Goal: Answer question/provide support: Share knowledge or assist other users

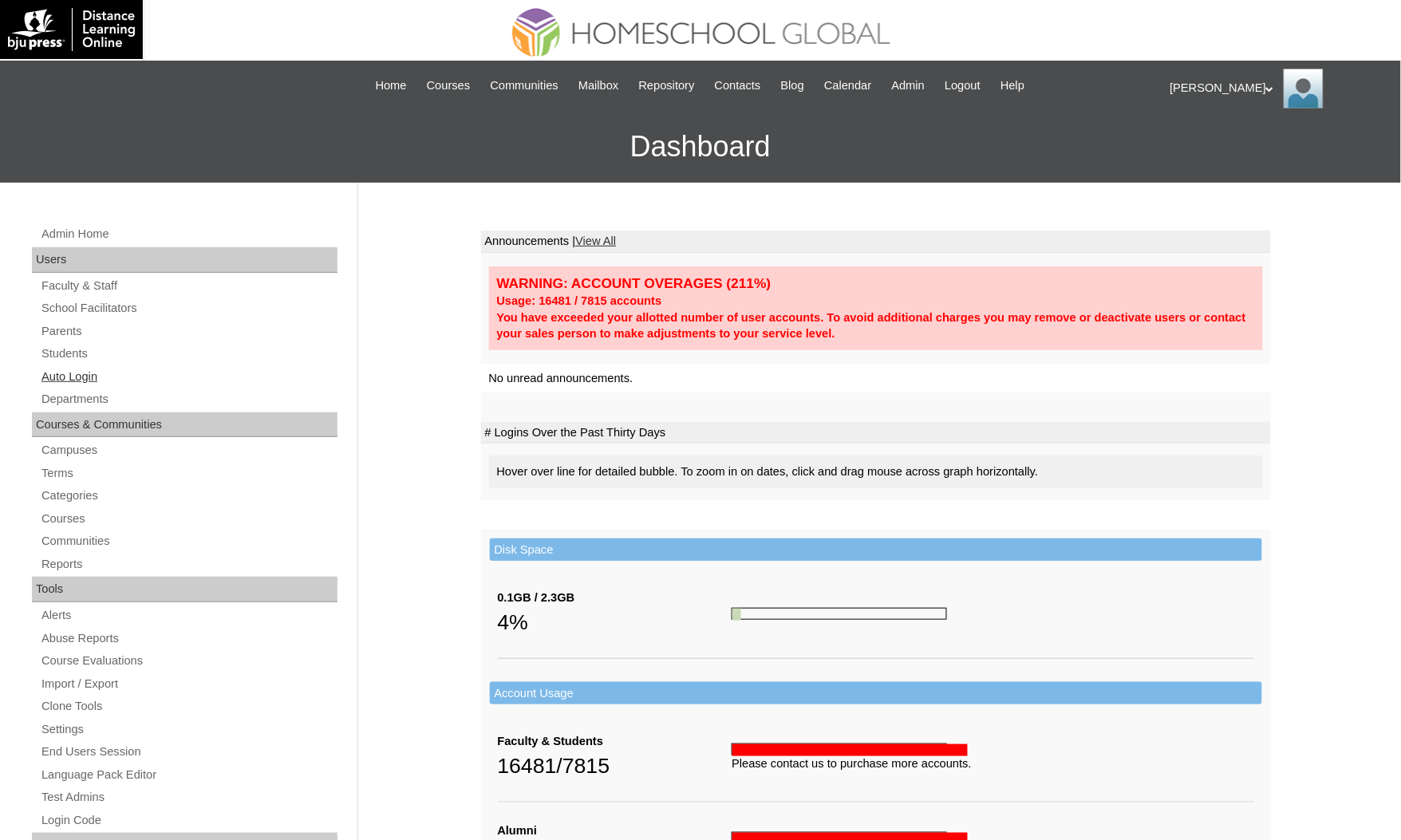
click at [70, 372] on link "Auto Login" at bounding box center [189, 377] width 297 height 20
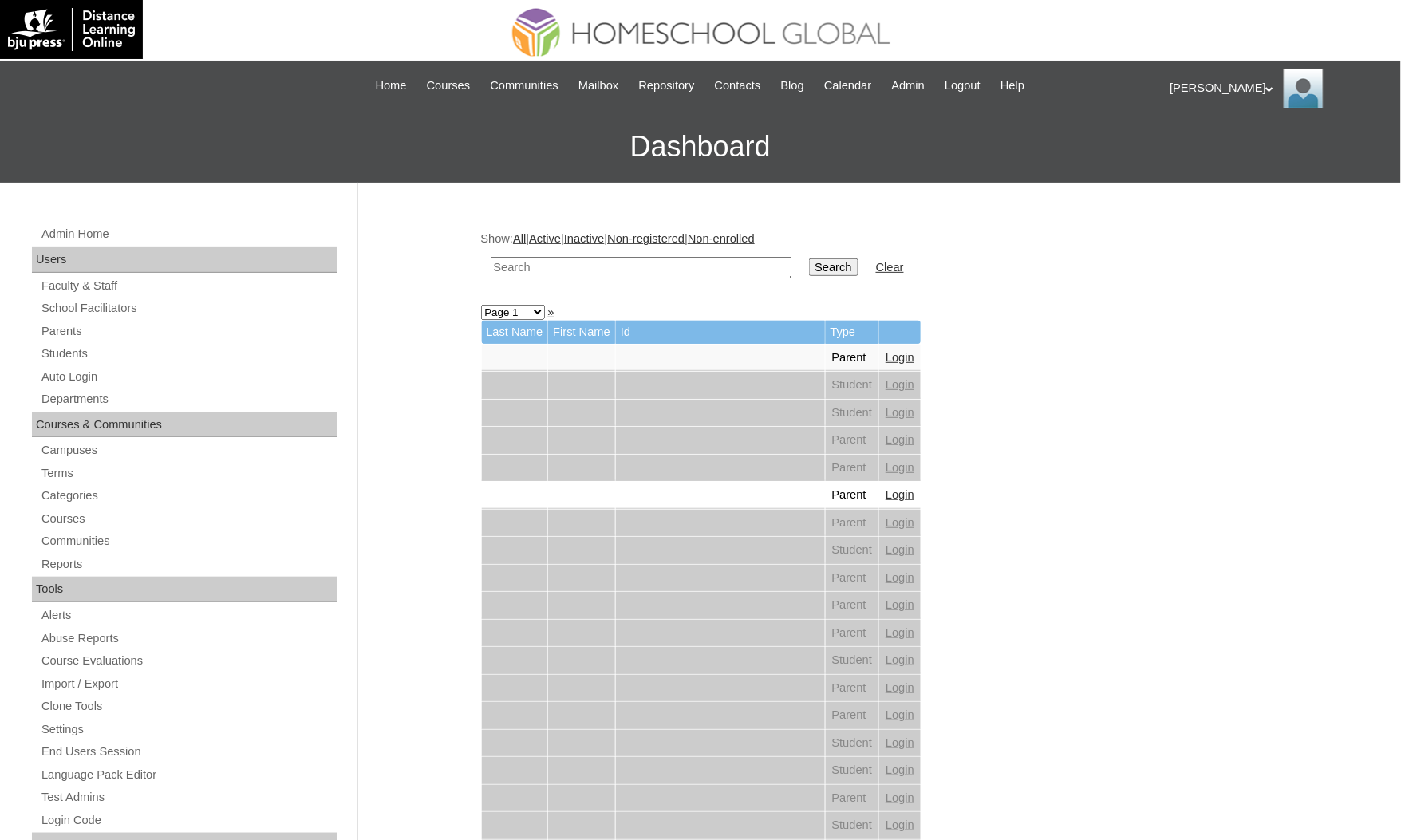
drag, startPoint x: 0, startPoint y: 0, endPoint x: 534, endPoint y: 265, distance: 596.1
click at [534, 265] on input "text" at bounding box center [641, 268] width 301 height 21
paste input "[PERSON_NAME] [PERSON_NAME]"
type input "[PERSON_NAME] [PERSON_NAME]"
click at [809, 259] on input "Search" at bounding box center [834, 267] width 49 height 17
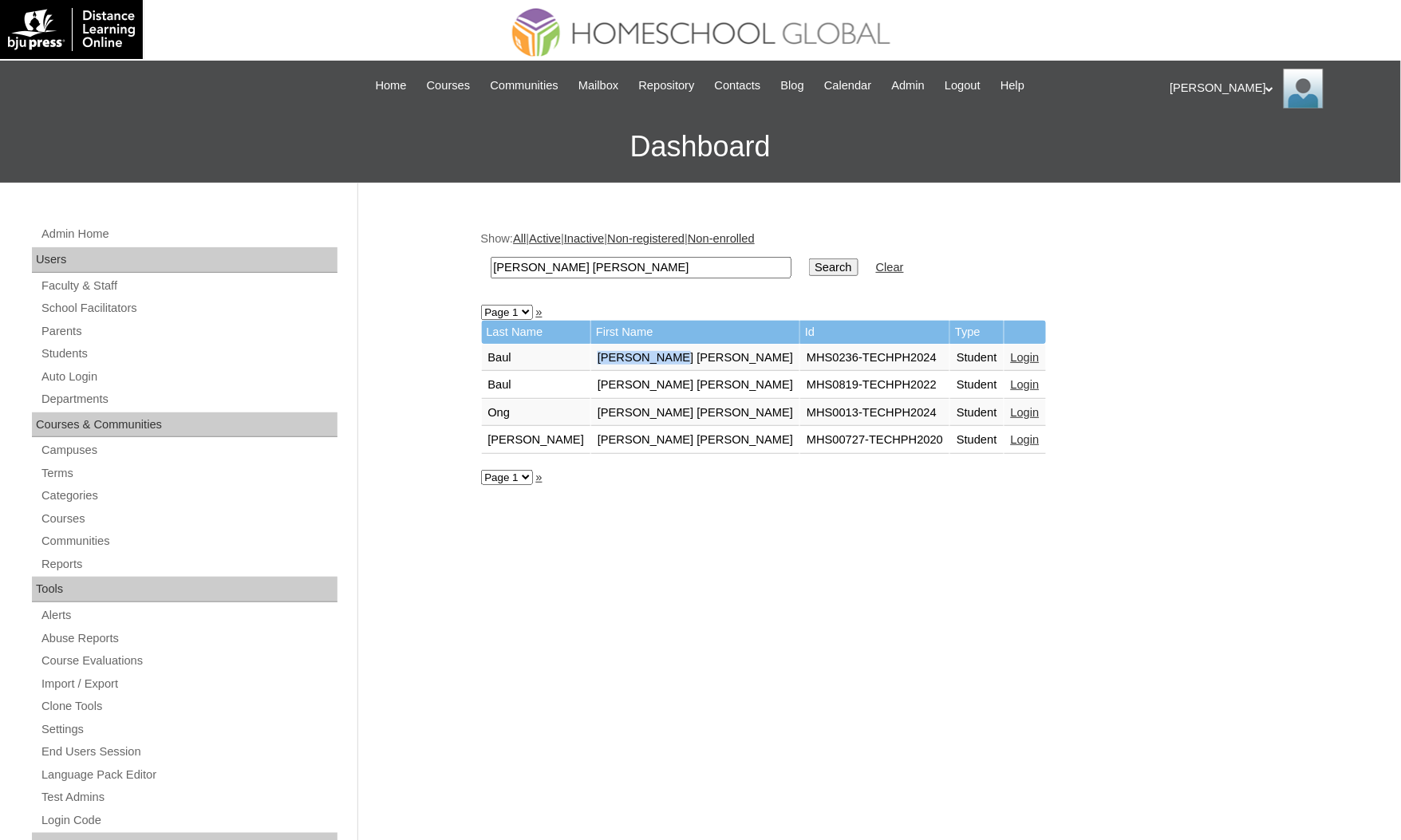
drag, startPoint x: 622, startPoint y: 352, endPoint x: 540, endPoint y: 364, distance: 82.9
click at [540, 364] on tbody "Last Name First Name Id Type Baul Joshua Caleb MHS0236-TECHPH2024 Student Login…" at bounding box center [764, 388] width 564 height 133
copy tr "[PERSON_NAME] [PERSON_NAME]"
click at [1011, 351] on link "Login" at bounding box center [1025, 358] width 29 height 13
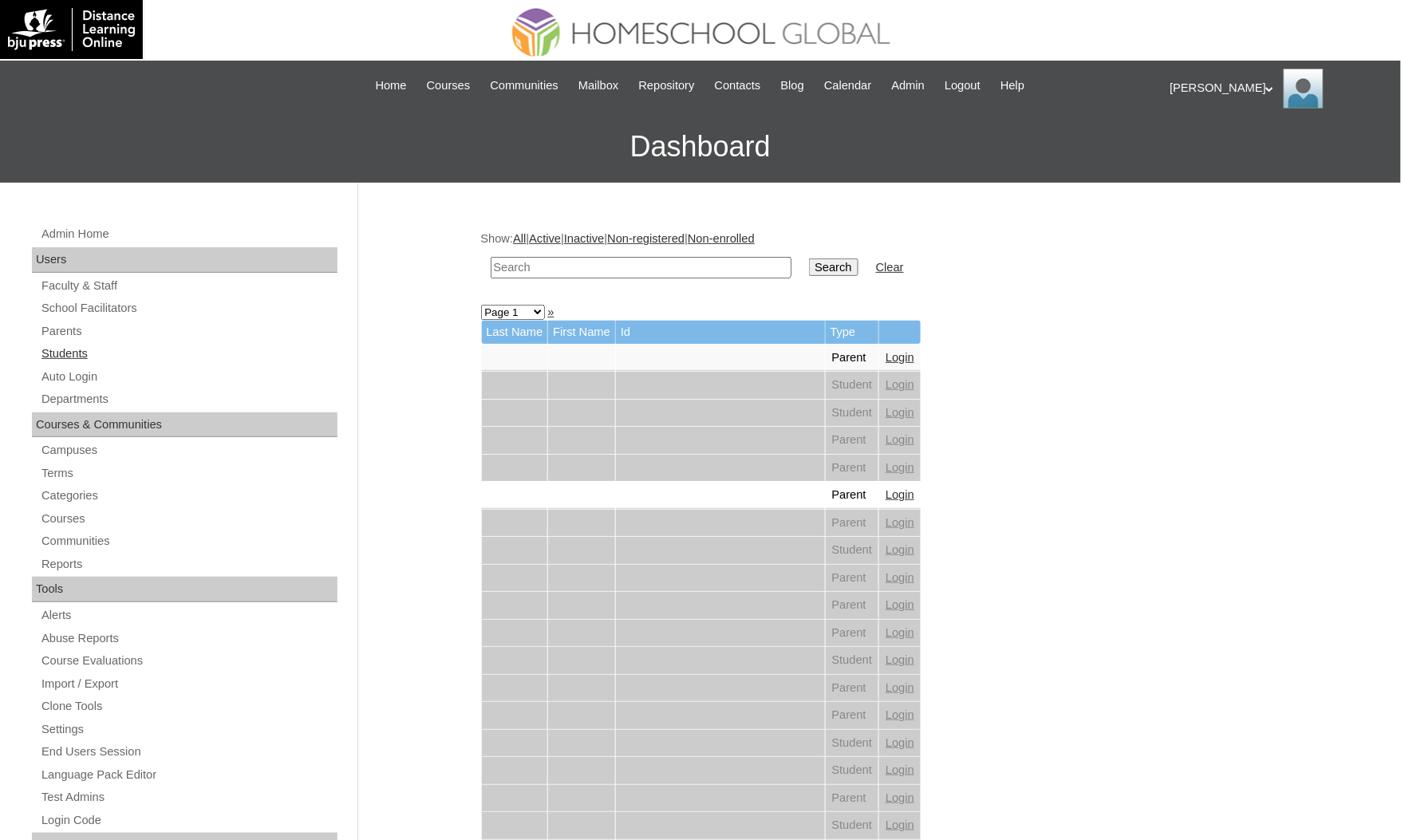
click at [64, 352] on link "Students" at bounding box center [189, 354] width 297 height 20
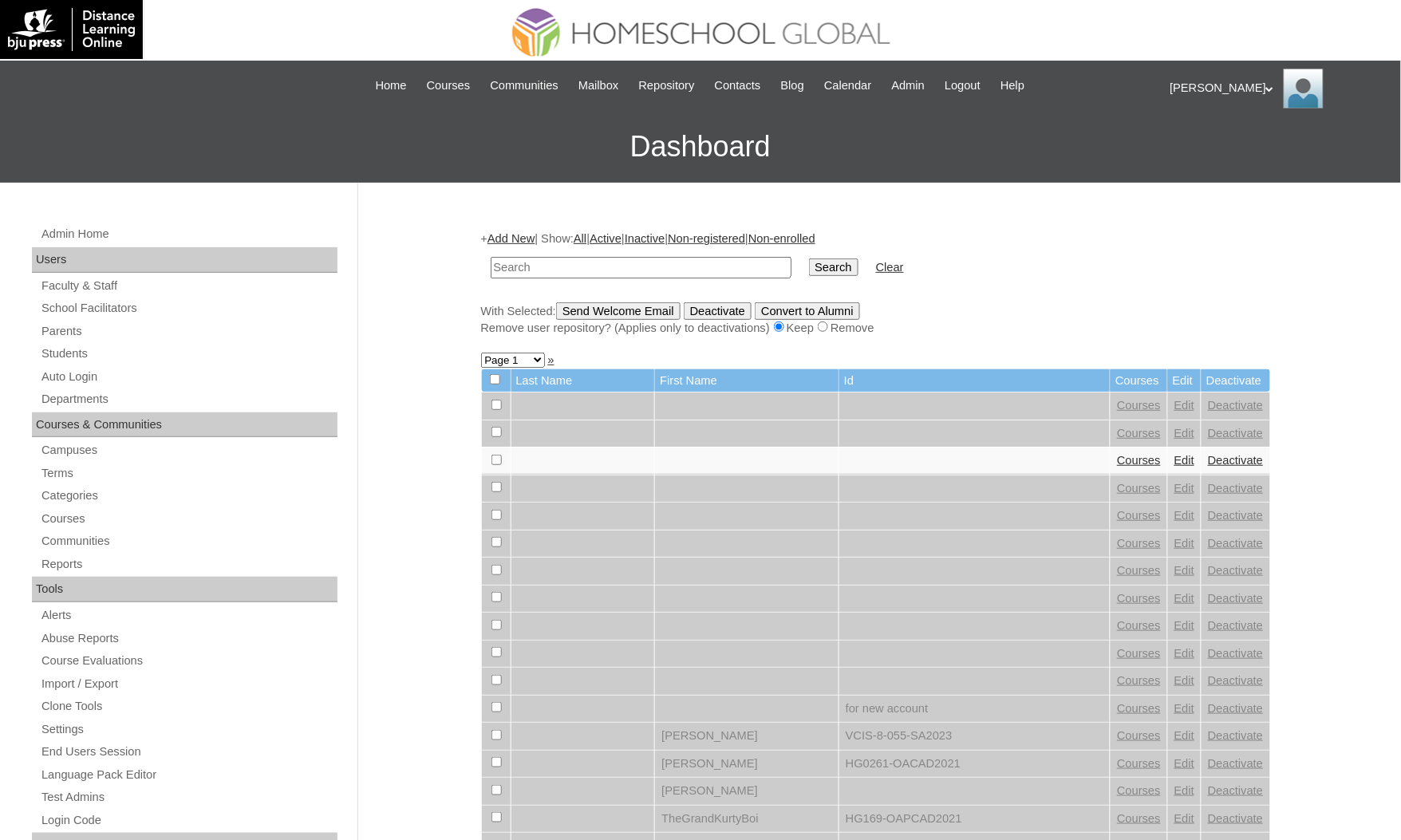
drag, startPoint x: 0, startPoint y: 0, endPoint x: 533, endPoint y: 265, distance: 595.2
click at [533, 265] on input "text" at bounding box center [641, 268] width 301 height 21
type input "[PERSON_NAME] [PERSON_NAME]"
click at [809, 259] on input "Search" at bounding box center [834, 267] width 49 height 17
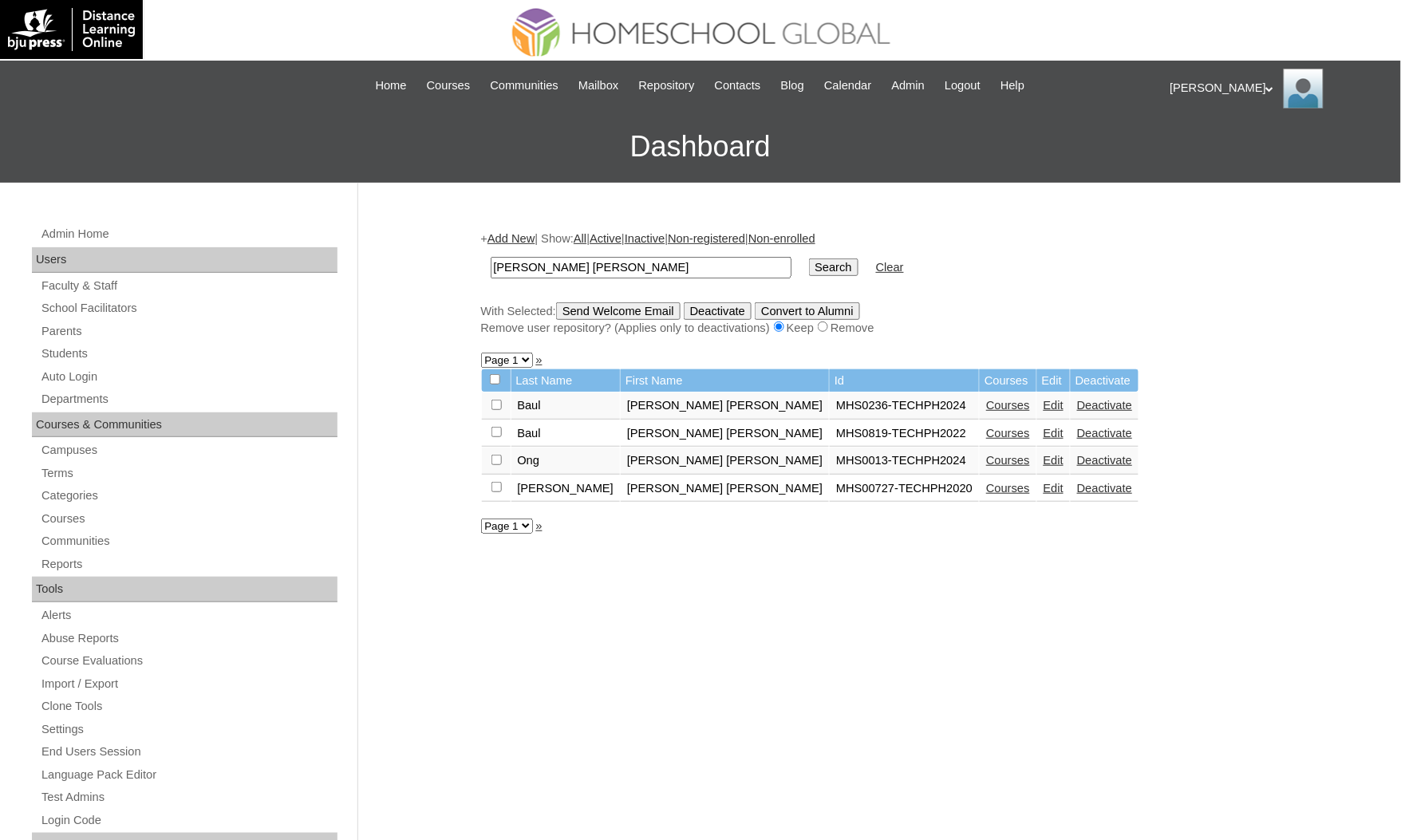
click at [986, 399] on link "Courses" at bounding box center [1008, 406] width 44 height 13
